Goal: Information Seeking & Learning: Learn about a topic

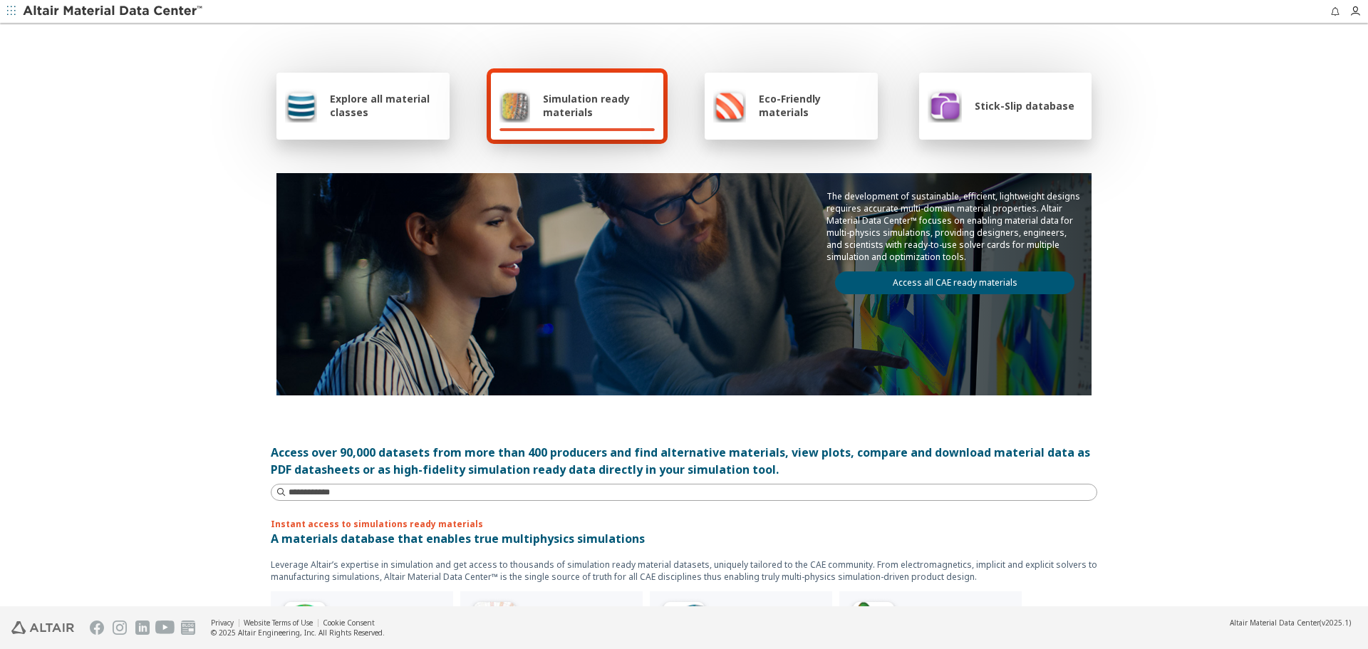
drag, startPoint x: 1173, startPoint y: 260, endPoint x: 1160, endPoint y: 260, distance: 13.5
click at [1173, 260] on div "Explore all material classes Simulation ready materials Eco-Friendly materials …" at bounding box center [684, 316] width 1368 height 582
click at [342, 101] on span "Explore all material classes" at bounding box center [385, 105] width 111 height 27
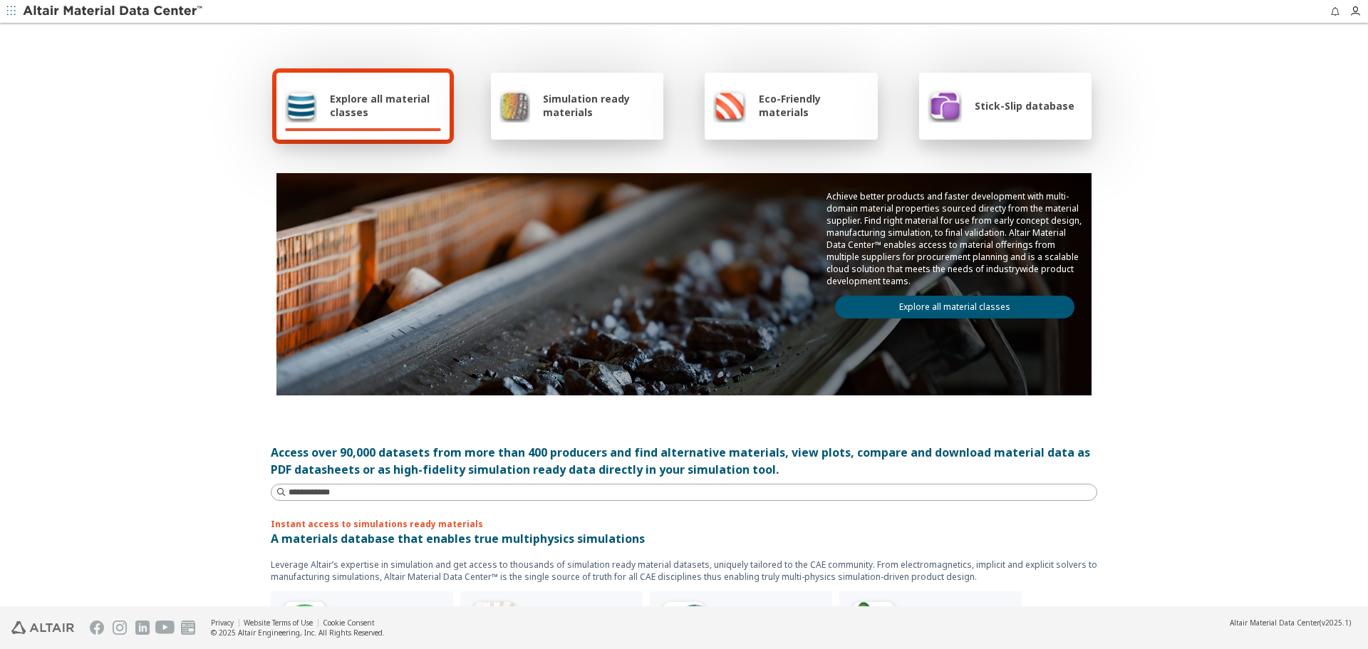
click at [910, 315] on link "Explore all material classes" at bounding box center [954, 307] width 239 height 23
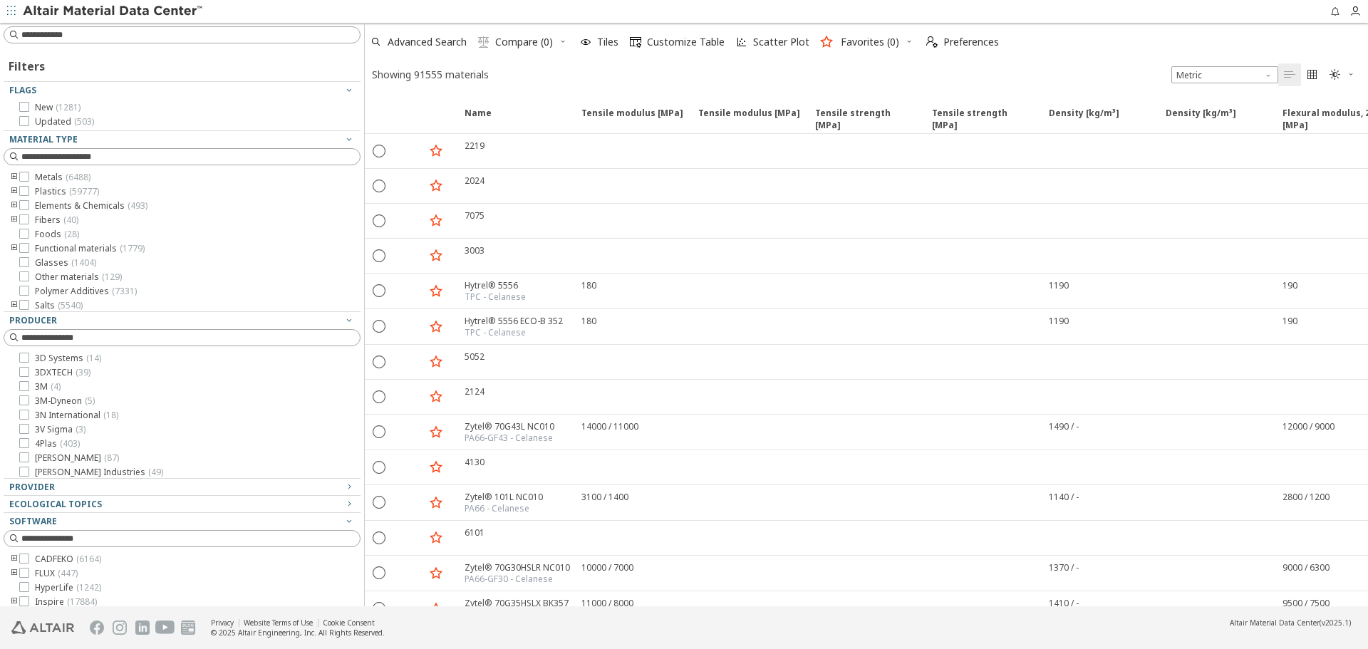
drag, startPoint x: 180, startPoint y: 259, endPoint x: 366, endPoint y: 259, distance: 186.0
click at [368, 259] on div "Filters Flags New ( 1281 ) Updated ( 503 ) Material Type Metals ( 6488 ) Plasti…" at bounding box center [684, 315] width 1368 height 584
click at [14, 248] on icon "toogle group" at bounding box center [14, 248] width 10 height 11
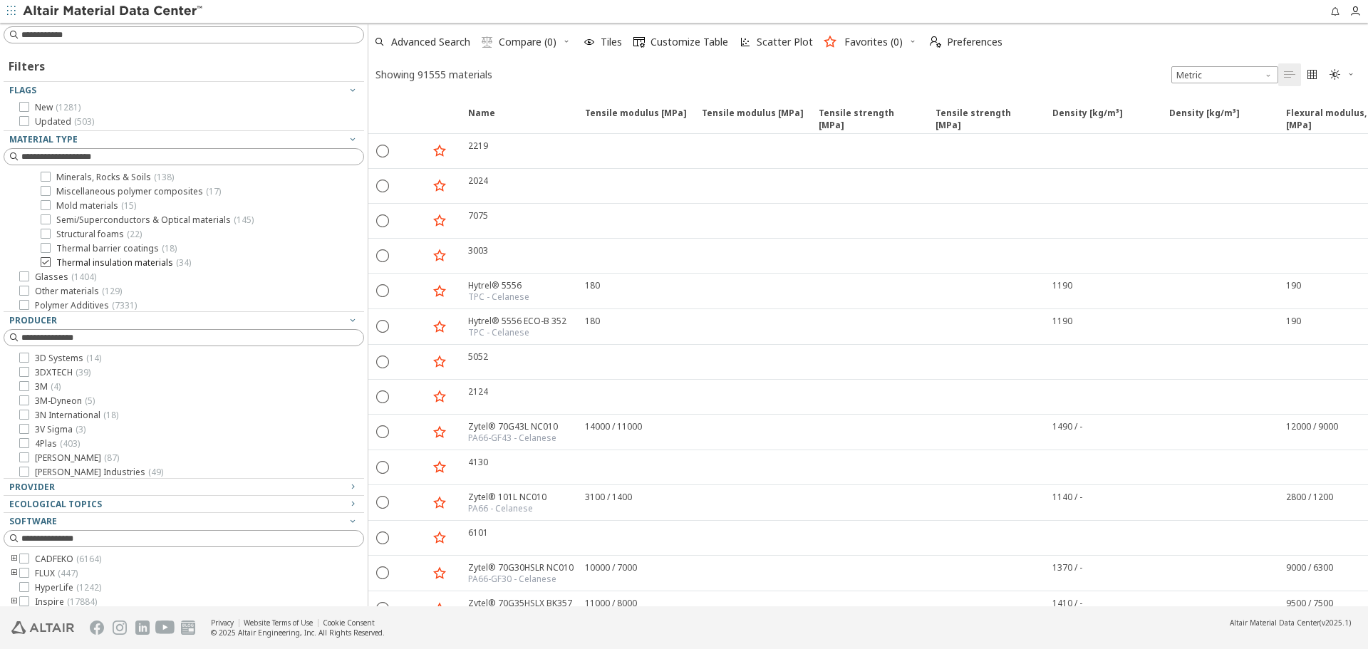
scroll to position [71, 0]
click at [63, 38] on input at bounding box center [192, 35] width 342 height 14
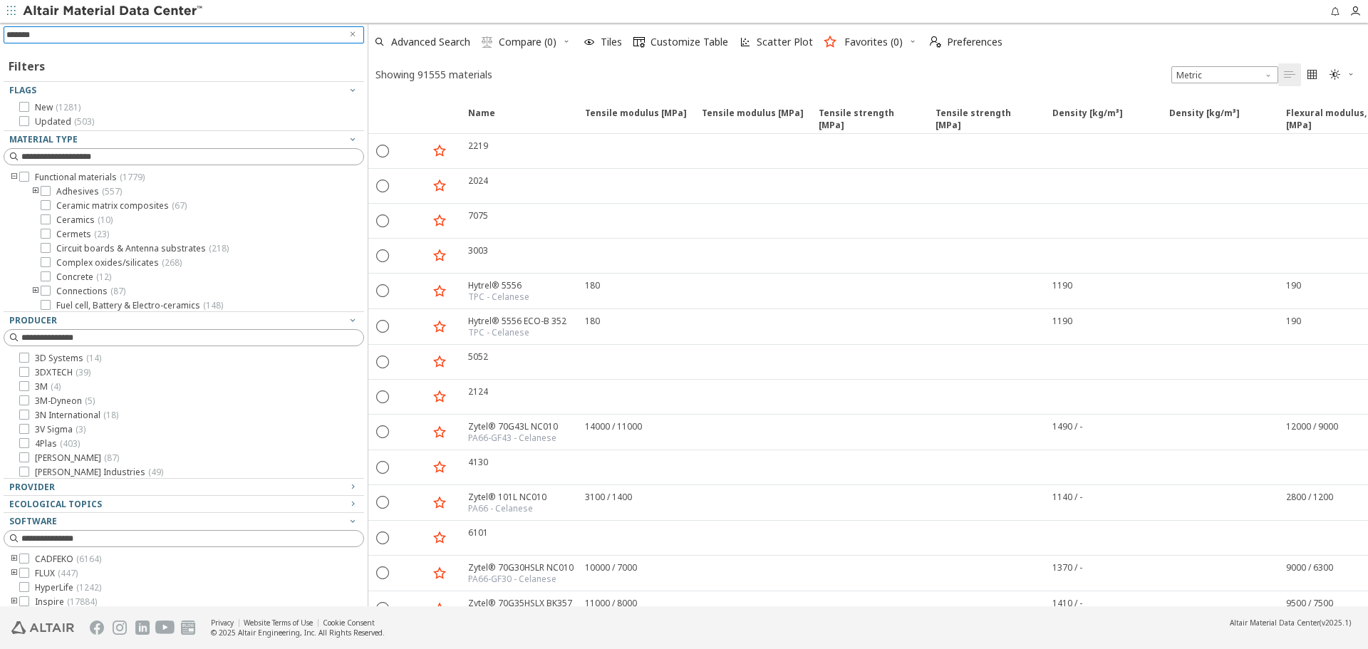
type input "********"
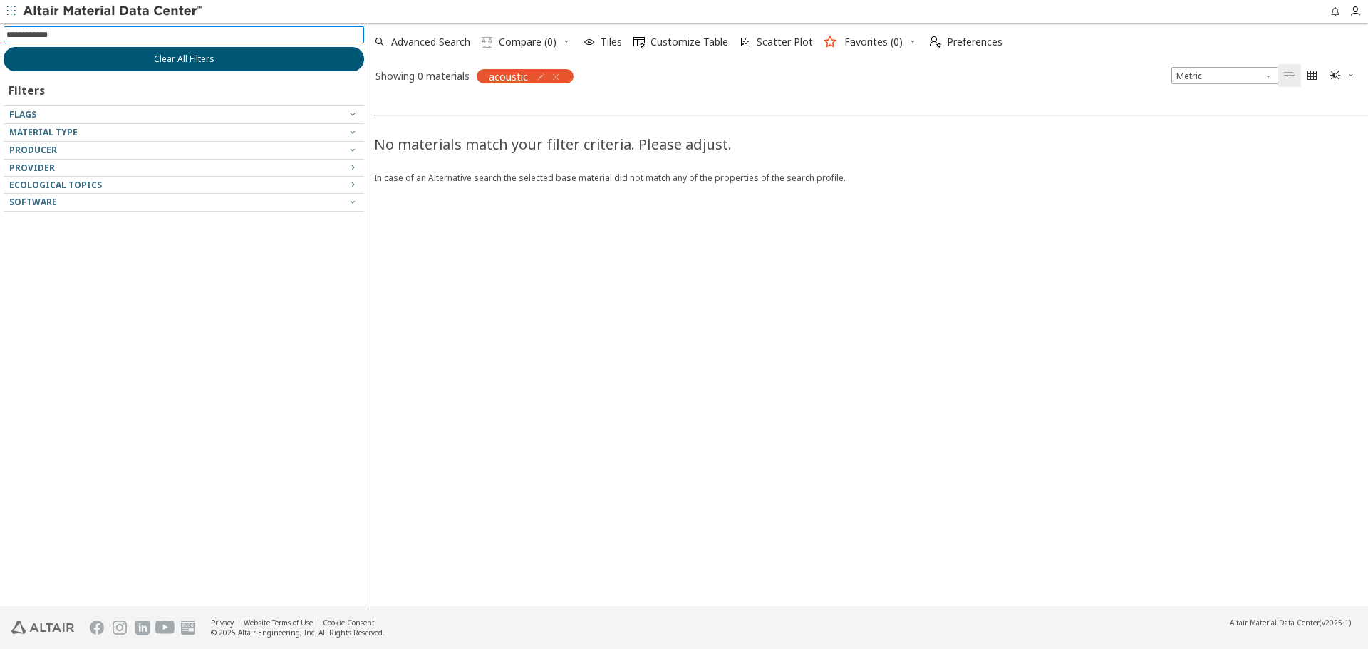
click at [195, 58] on span "Clear All Filters" at bounding box center [184, 58] width 61 height 11
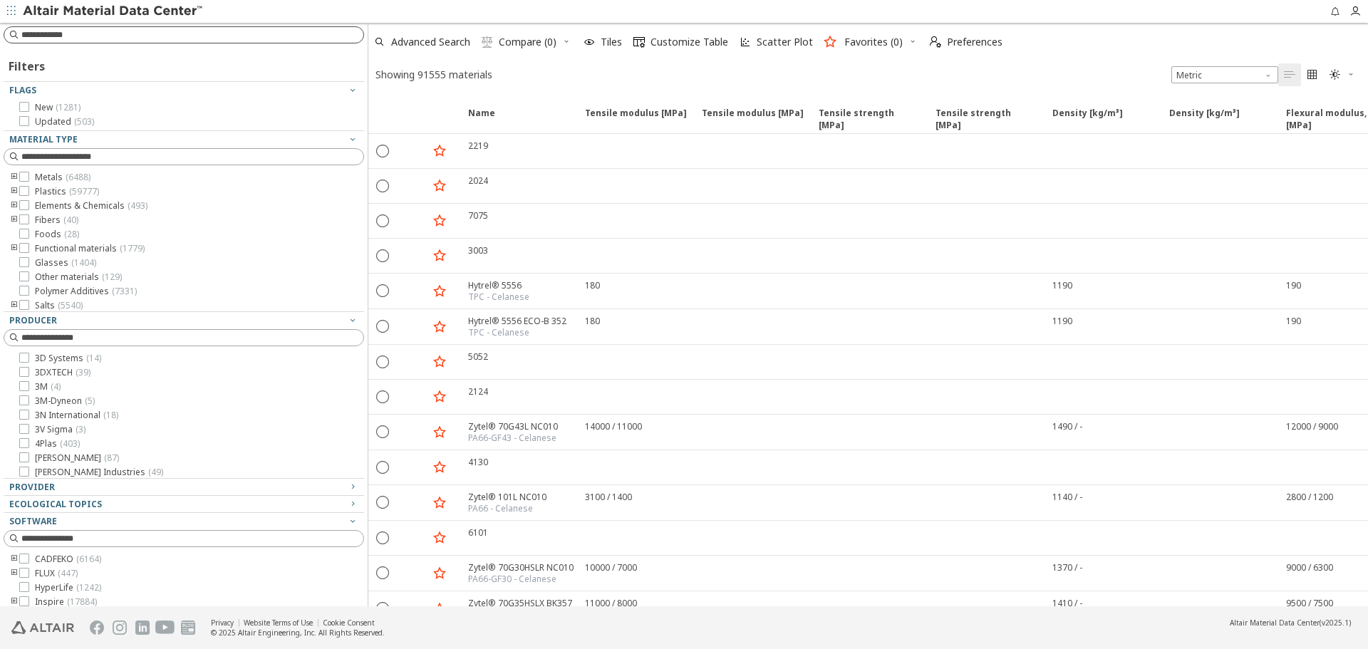
click at [106, 37] on input at bounding box center [192, 35] width 342 height 14
type input "*********"
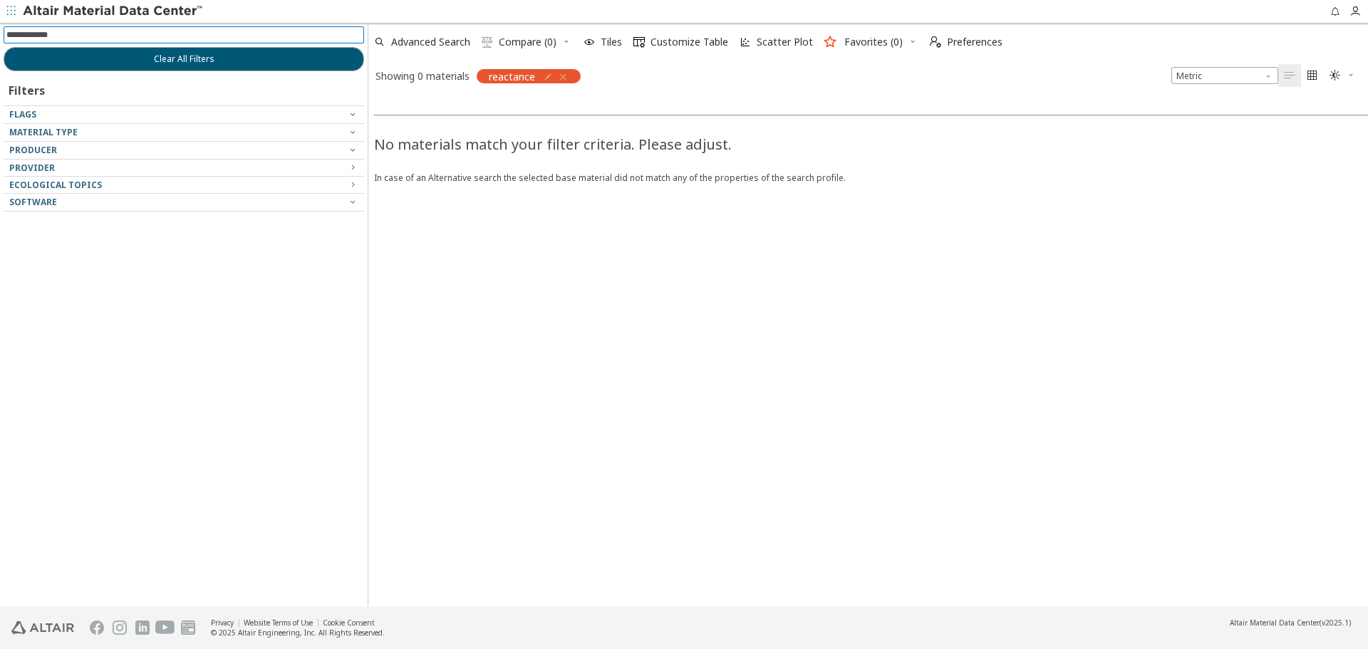
drag, startPoint x: 108, startPoint y: 37, endPoint x: 0, endPoint y: 25, distance: 109.0
click at [0, 26] on div "Clear All Filters Filters Flags Material Type Producer Provider Ecological Topi…" at bounding box center [184, 315] width 368 height 584
type input "**********"
click at [566, 76] on icon "button" at bounding box center [562, 76] width 11 height 11
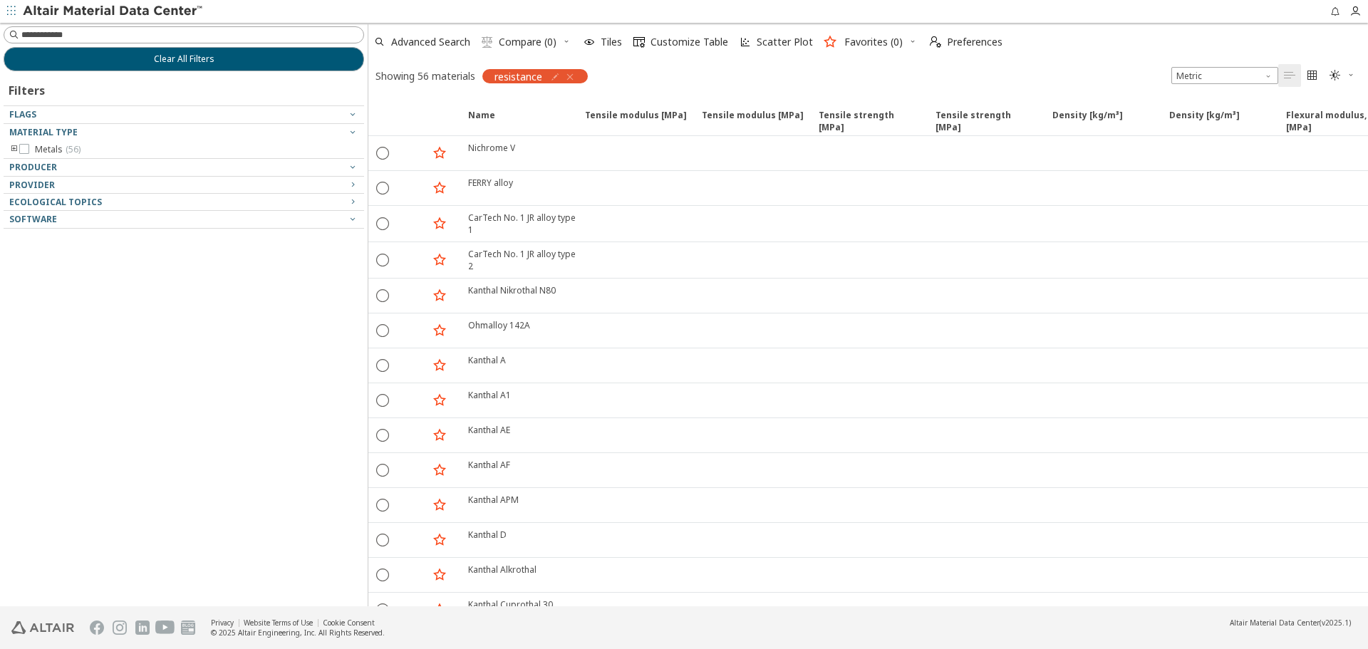
click at [19, 153] on div at bounding box center [180, 154] width 353 height 7
click at [12, 150] on icon "toogle group" at bounding box center [14, 149] width 10 height 11
click at [572, 77] on icon "button" at bounding box center [569, 76] width 11 height 11
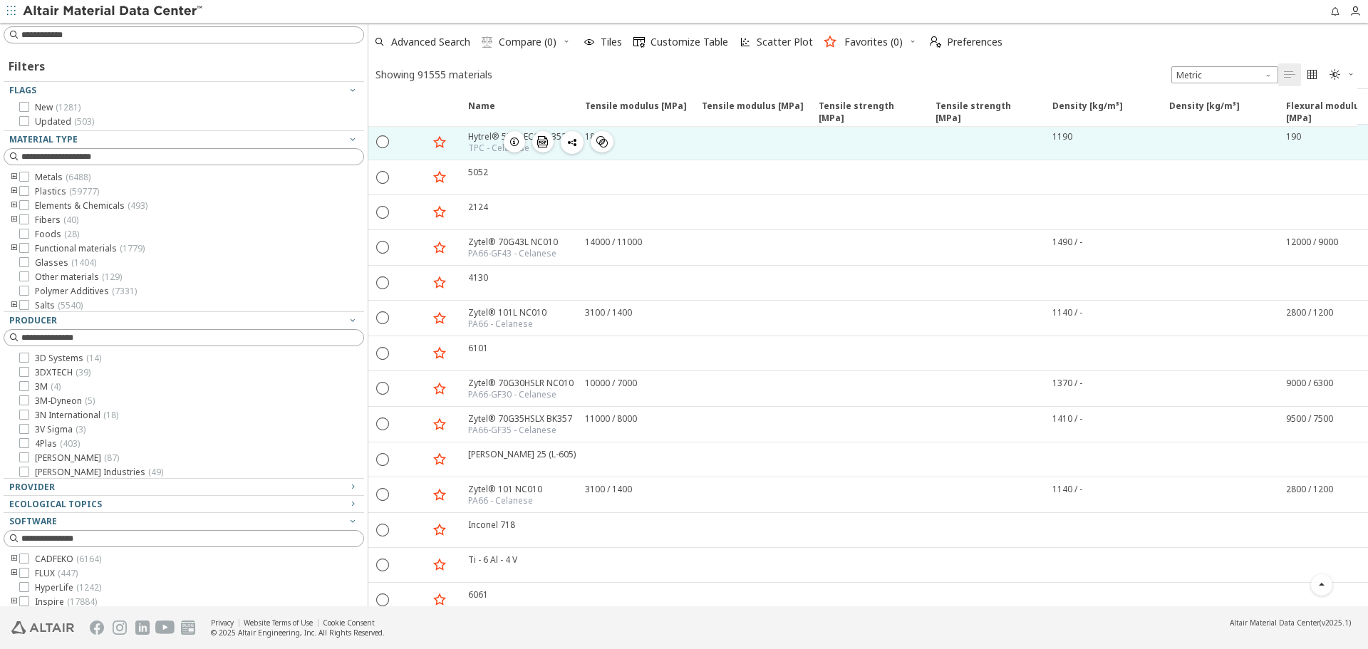
scroll to position [285, 0]
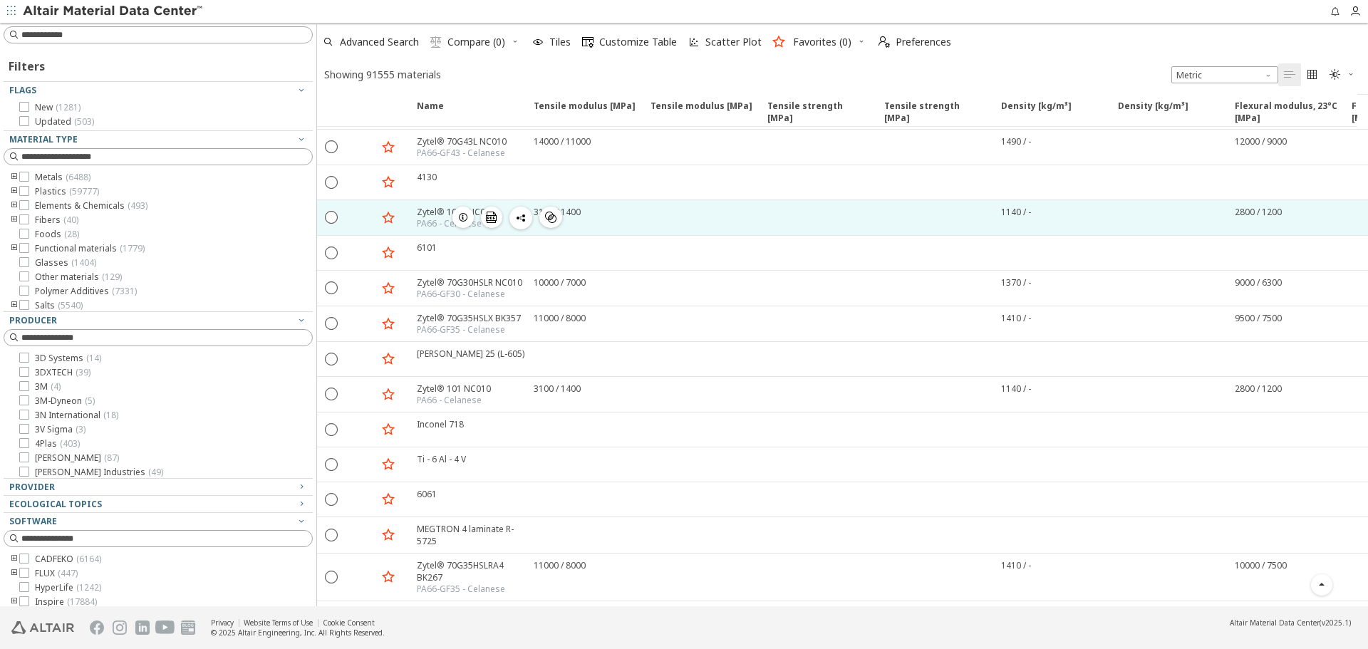
drag, startPoint x: 367, startPoint y: 241, endPoint x: 287, endPoint y: 220, distance: 82.6
click at [287, 220] on div "Filters Flags New ( 1281 ) Updated ( 503 ) Material Type Metals ( 6488 ) Plasti…" at bounding box center [684, 315] width 1368 height 584
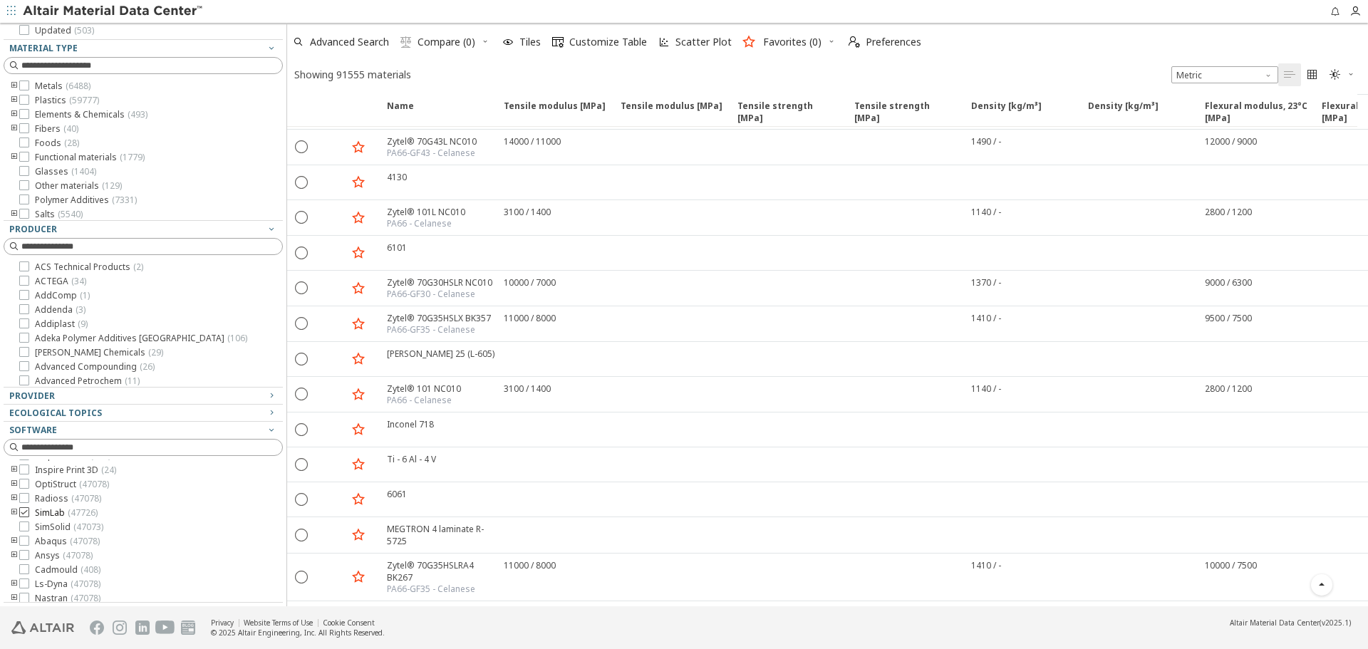
scroll to position [46, 0]
click at [14, 537] on icon "toogle group" at bounding box center [14, 536] width 10 height 11
click at [76, 506] on span "Mat1 ( 47073 )" at bounding box center [82, 507] width 53 height 11
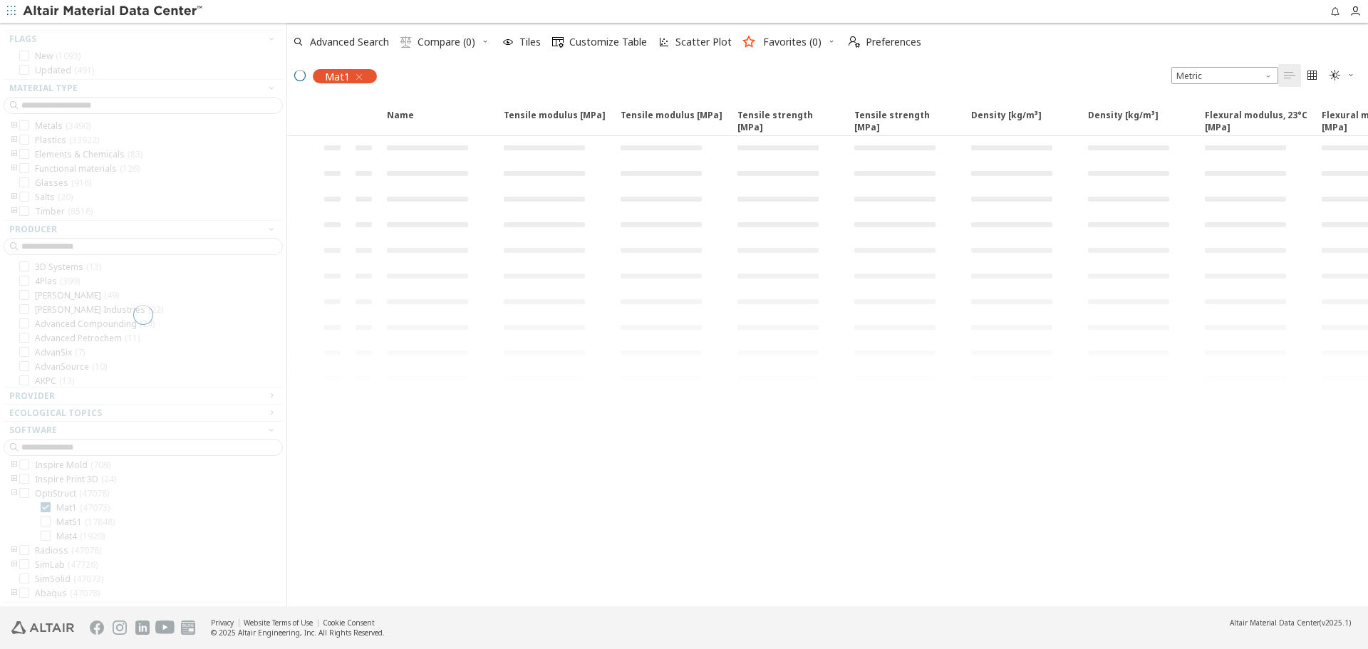
click at [811, 82] on div "Mat1 Metric   " at bounding box center [827, 76] width 1081 height 30
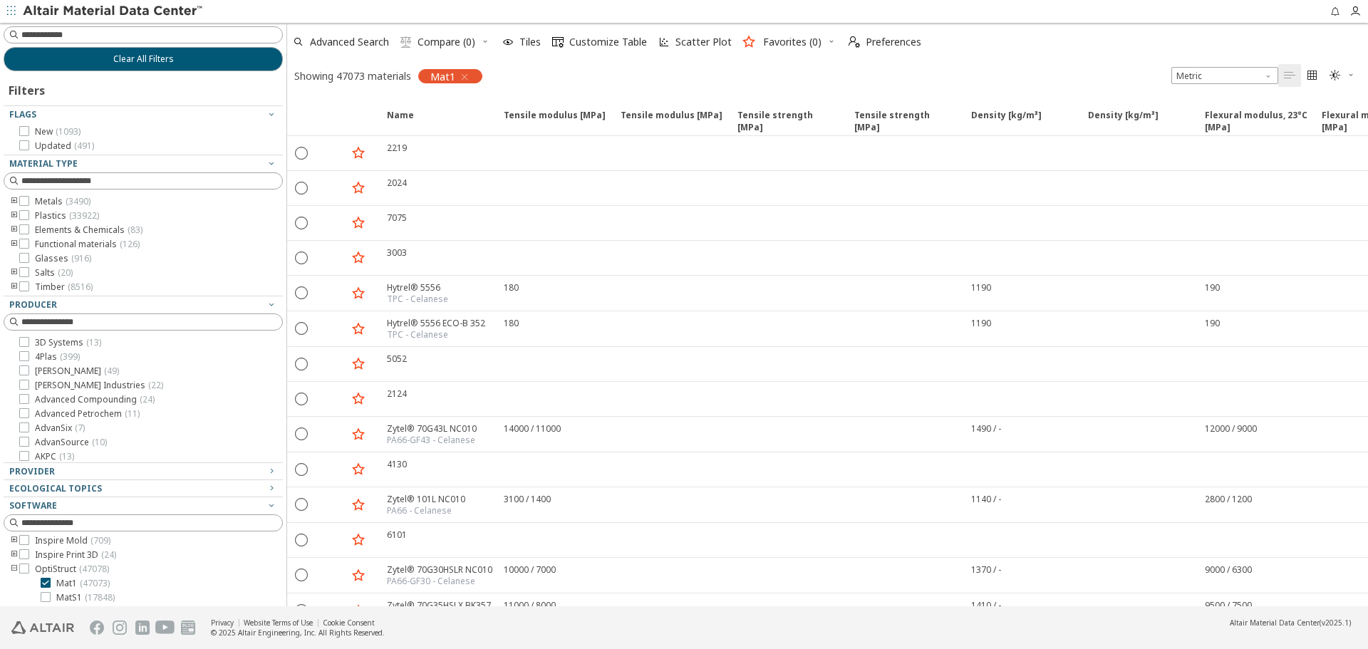
click at [461, 76] on icon "button" at bounding box center [464, 76] width 11 height 11
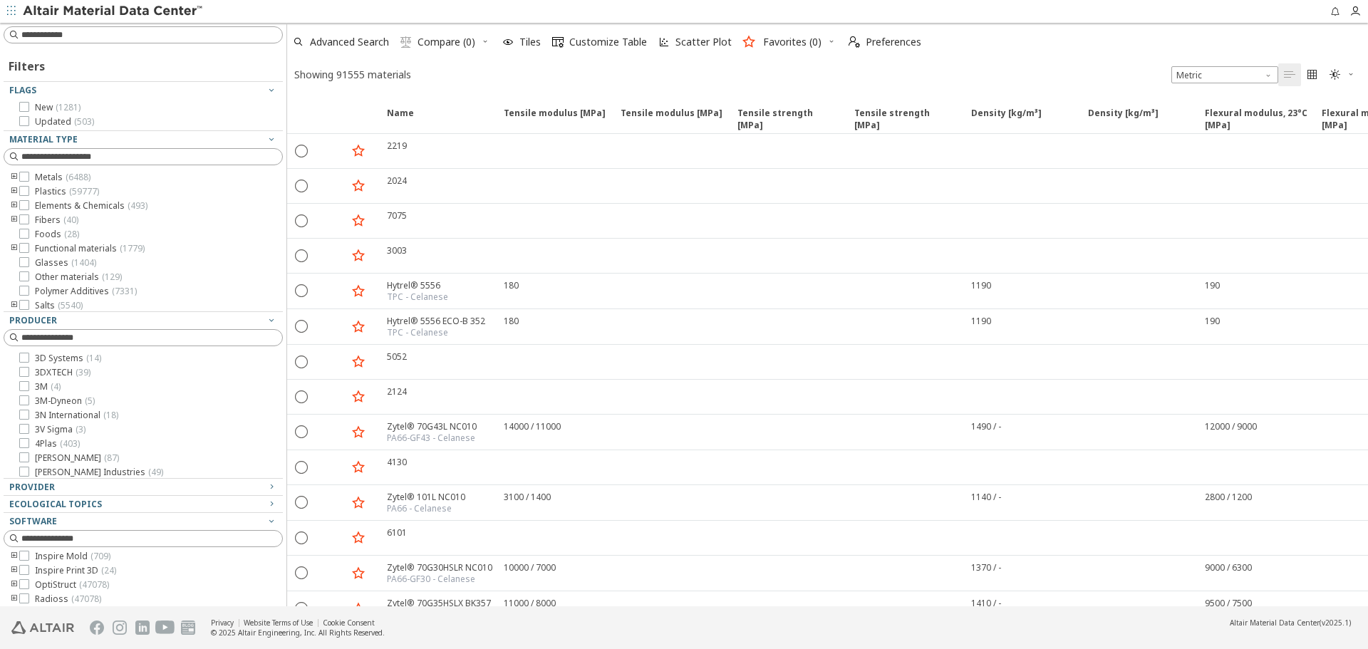
click at [12, 174] on icon "toogle group" at bounding box center [14, 177] width 10 height 11
click at [10, 177] on icon "toogle group" at bounding box center [14, 177] width 10 height 11
click at [1006, 56] on div "Advanced Search  Compare (0) Tiles  Customize Table Scatter Plot Favorites (0…" at bounding box center [822, 41] width 1070 height 31
